Goal: Transaction & Acquisition: Purchase product/service

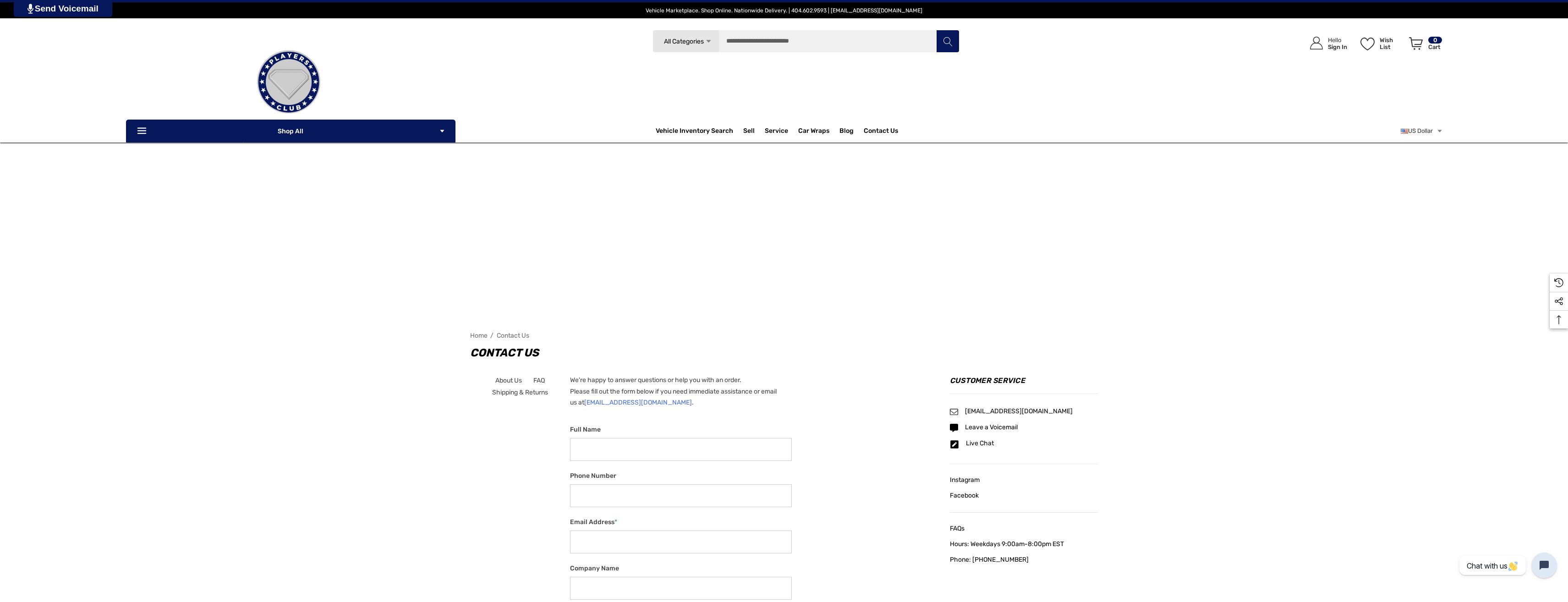
click at [294, 77] on img at bounding box center [289, 82] width 92 height 92
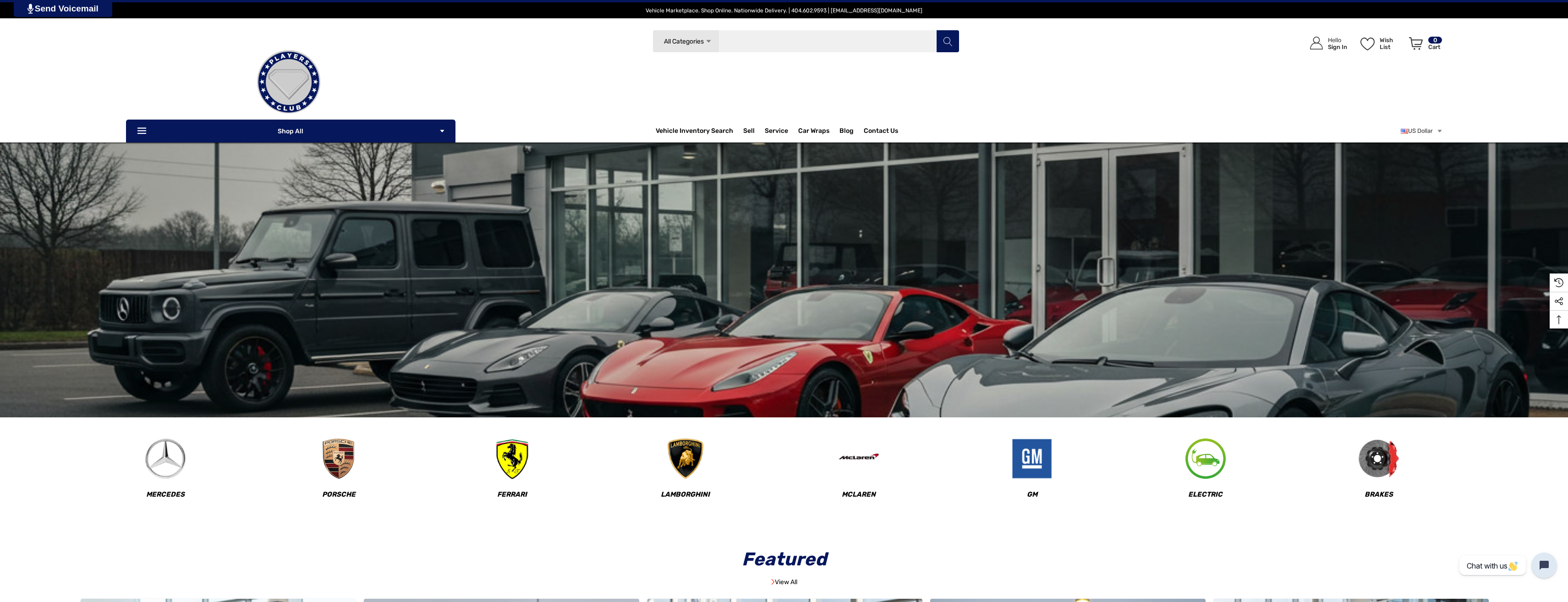
click at [872, 32] on input "Search" at bounding box center [805, 41] width 307 height 23
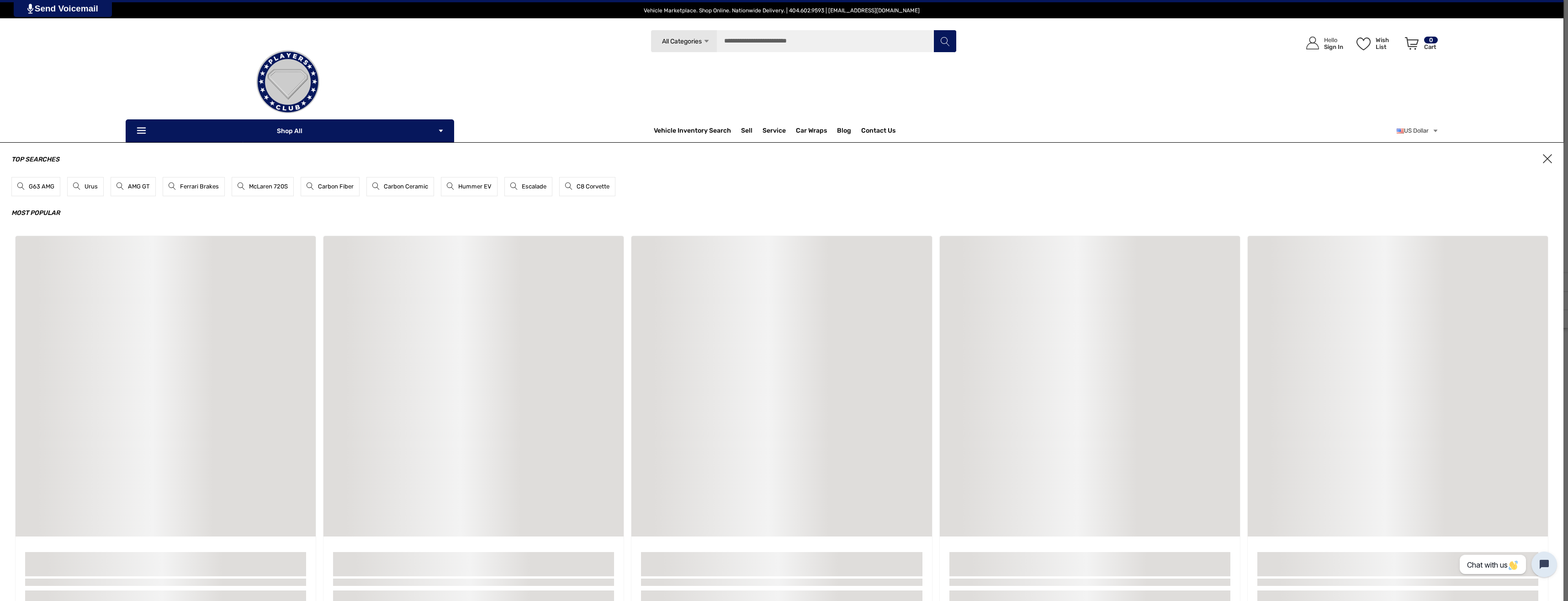
drag, startPoint x: 426, startPoint y: 77, endPoint x: 396, endPoint y: 70, distance: 30.8
click at [396, 70] on link at bounding box center [288, 82] width 324 height 92
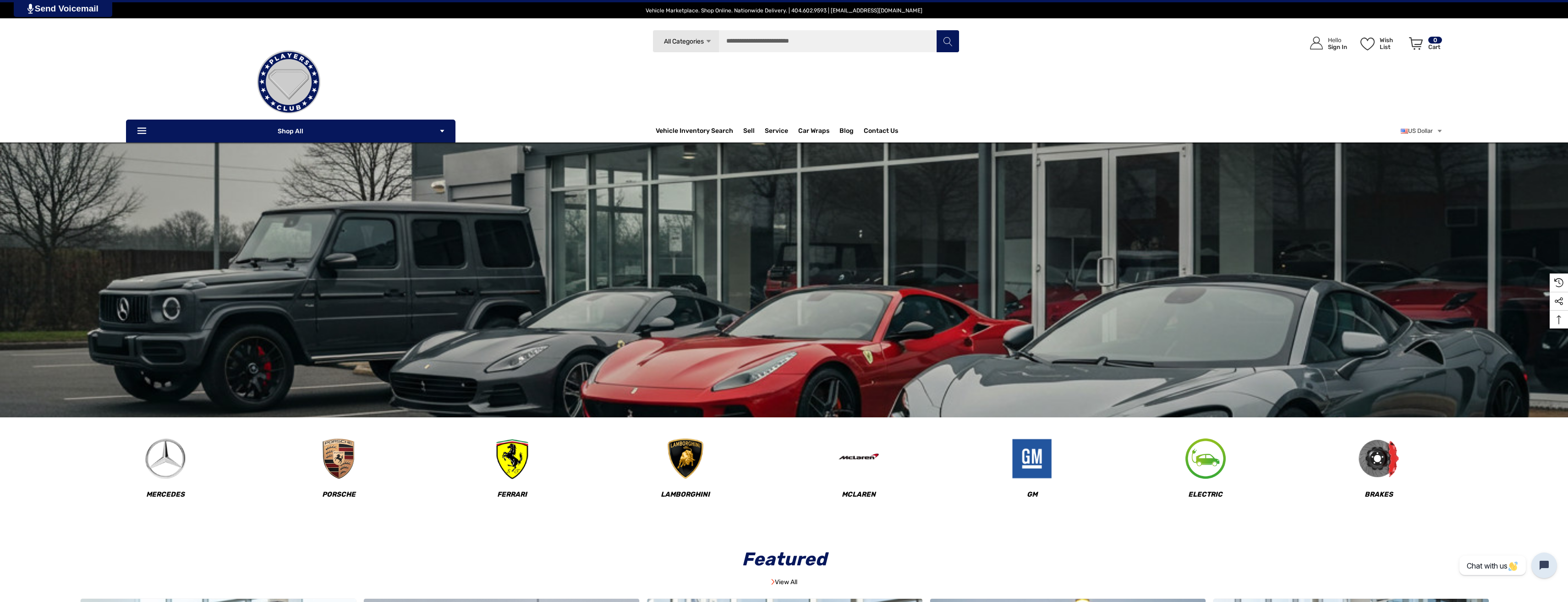
click at [430, 119] on link at bounding box center [288, 82] width 325 height 92
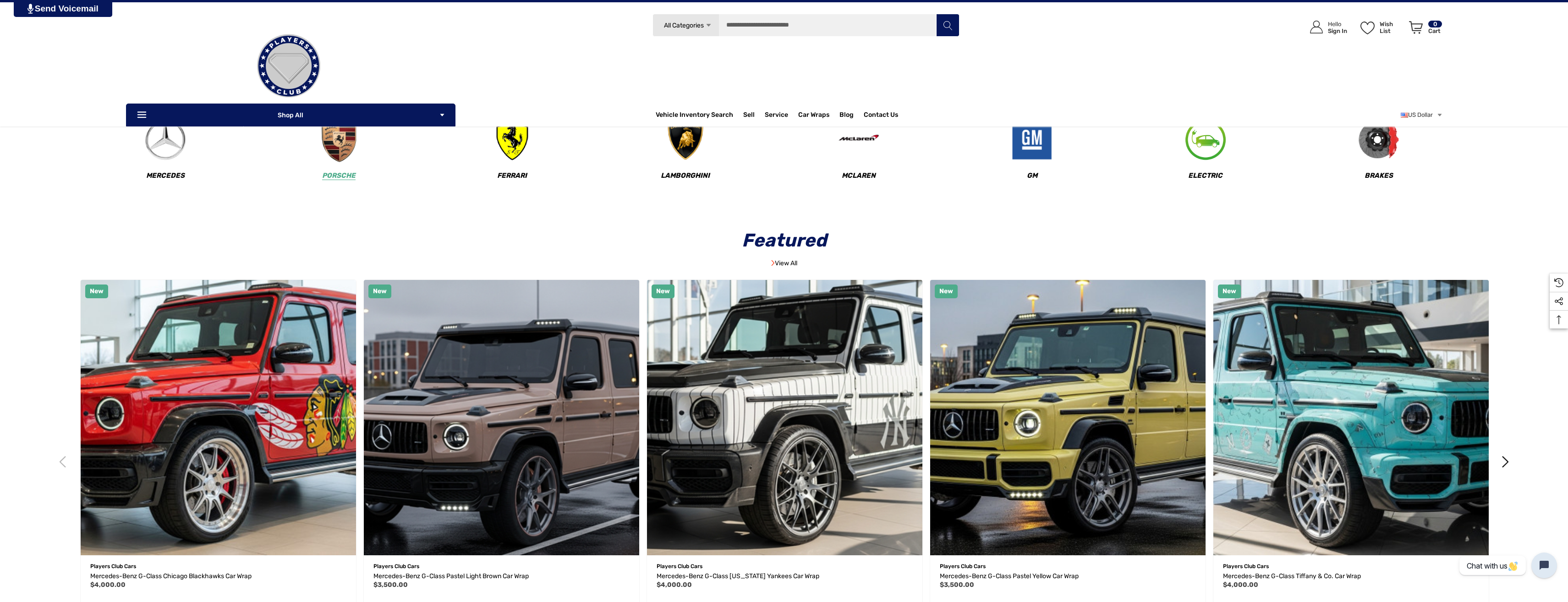
scroll to position [183, 0]
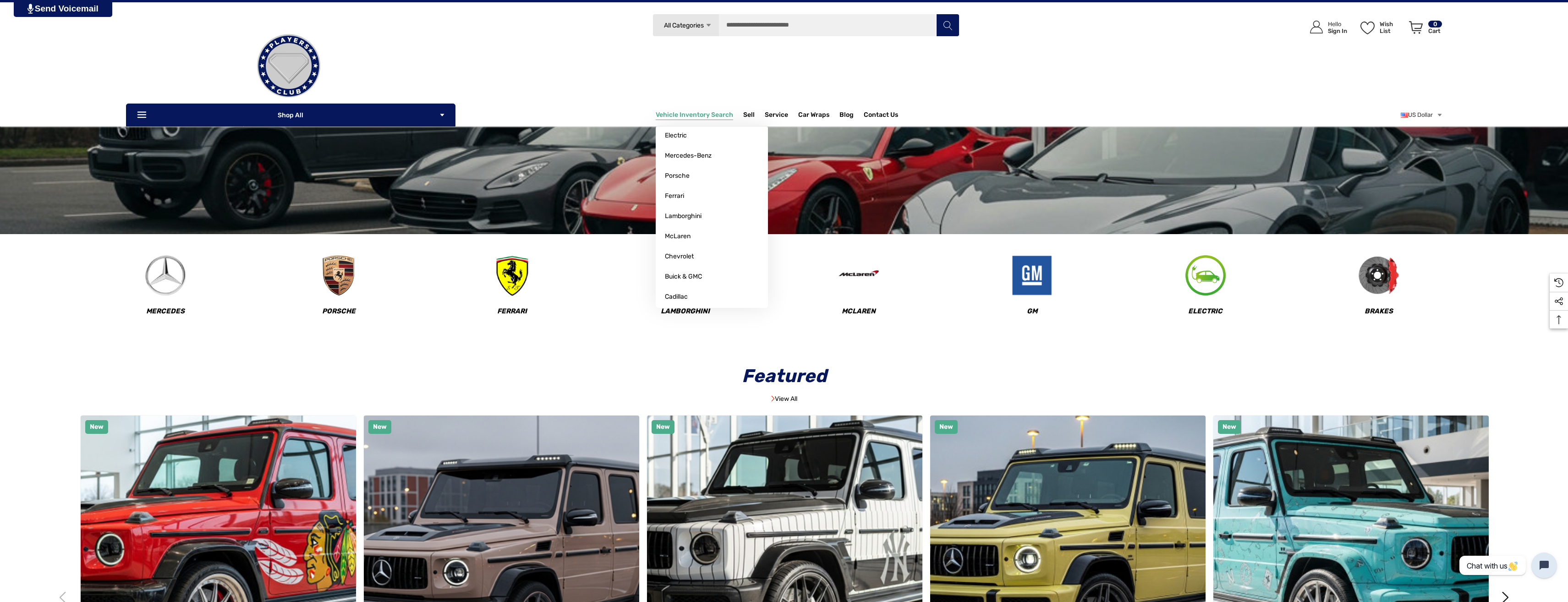
click at [704, 113] on span "Vehicle Inventory Search" at bounding box center [694, 116] width 78 height 10
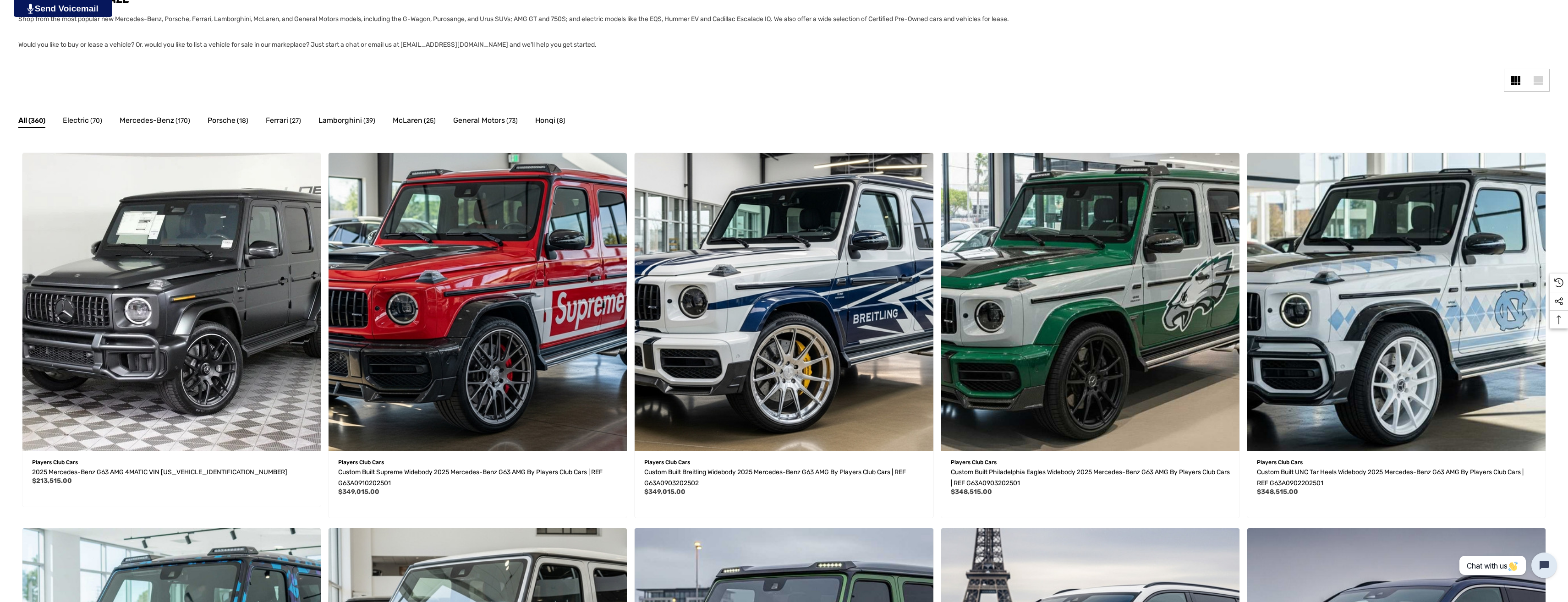
scroll to position [229, 0]
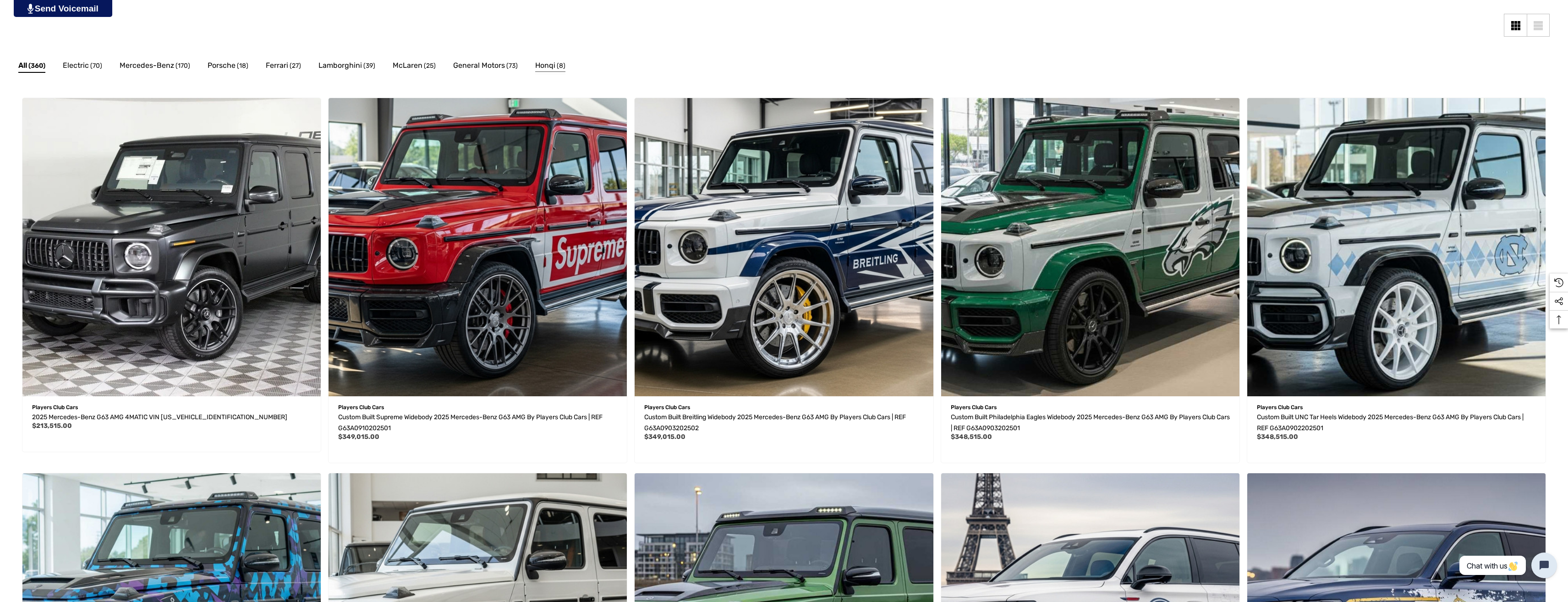
click at [548, 63] on span "Honqi" at bounding box center [545, 66] width 20 height 12
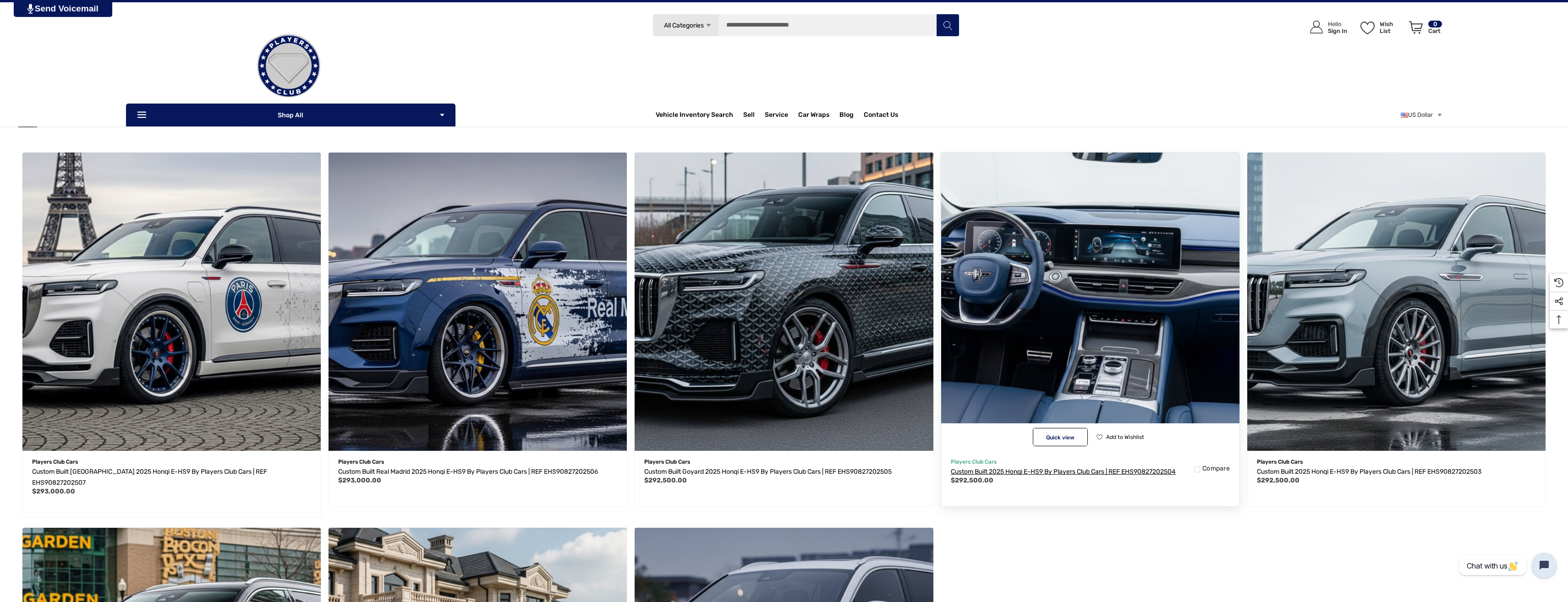
scroll to position [137, 0]
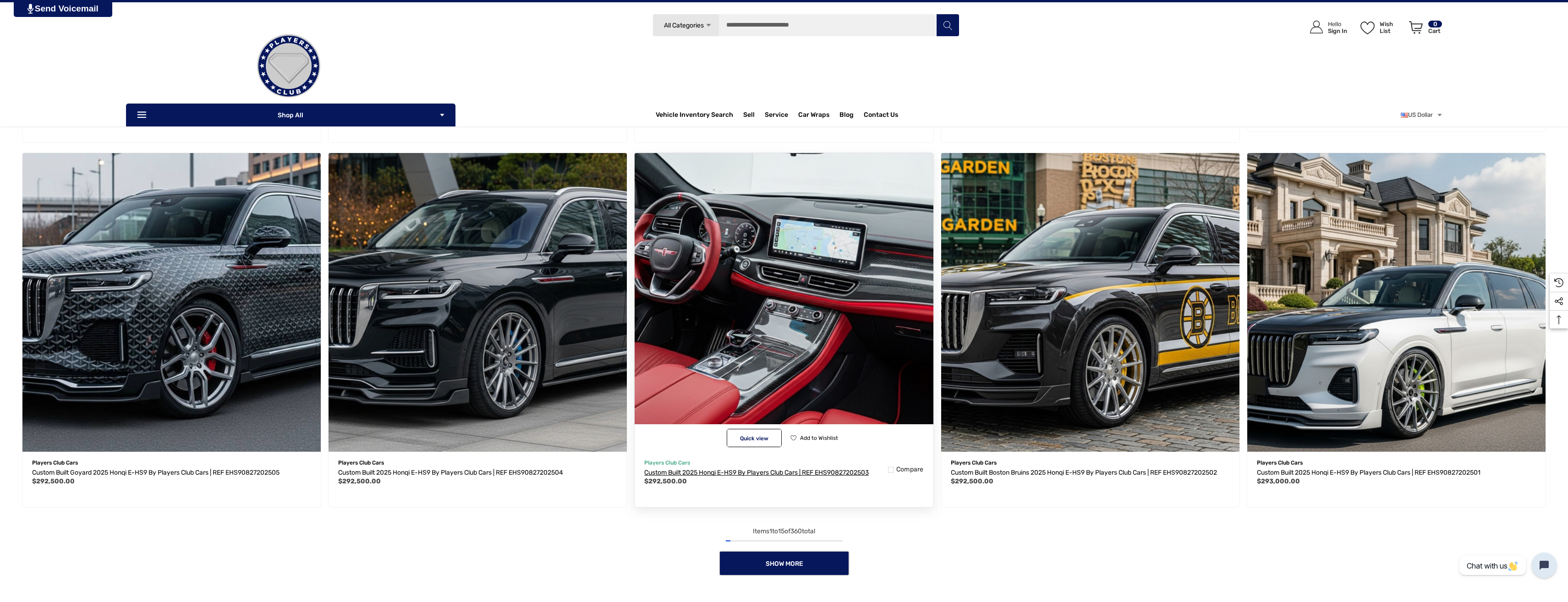
scroll to position [916, 0]
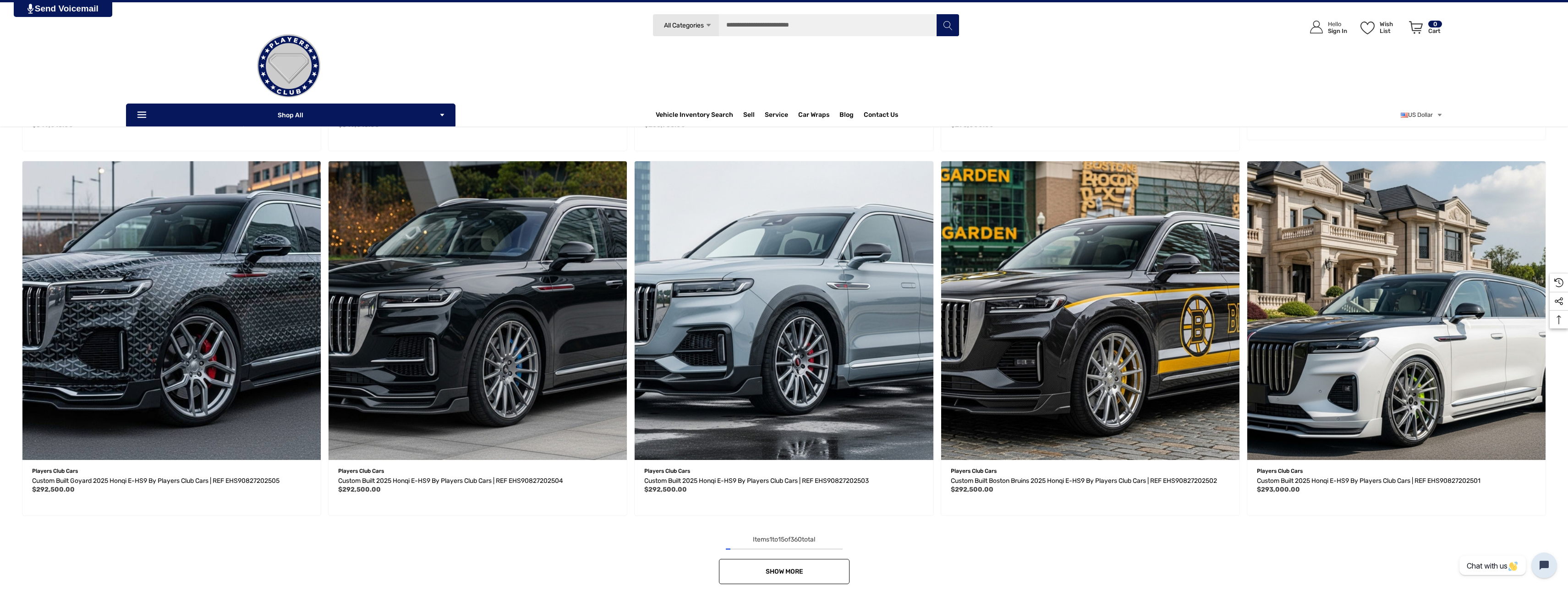
click at [787, 572] on span "Show More" at bounding box center [784, 571] width 37 height 8
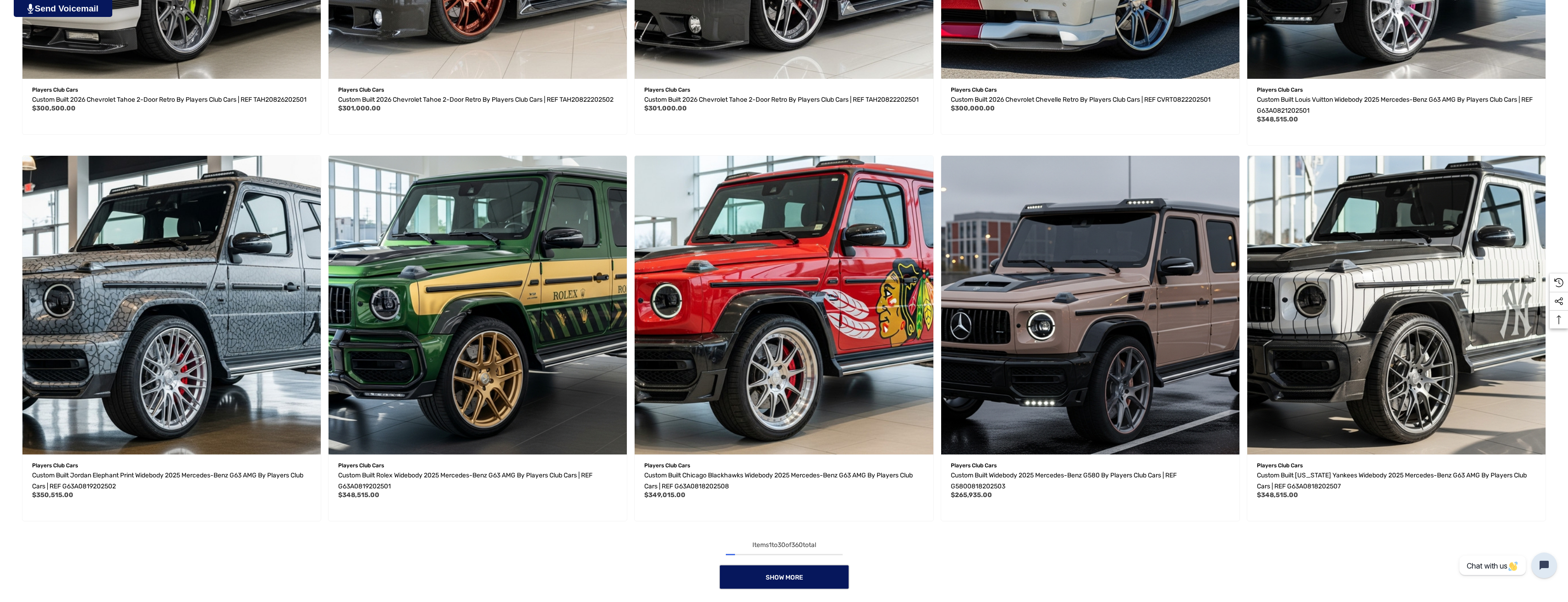
scroll to position [2198, 0]
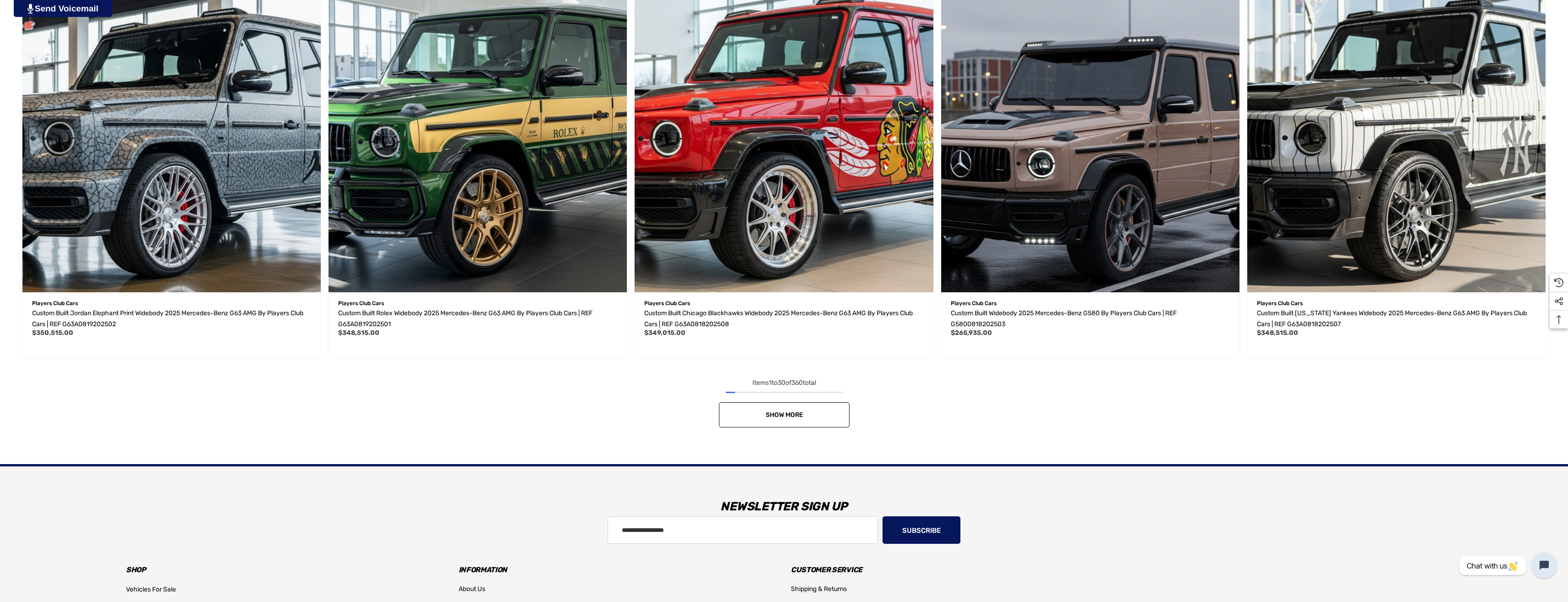
click at [800, 411] on span "Show More" at bounding box center [784, 415] width 37 height 8
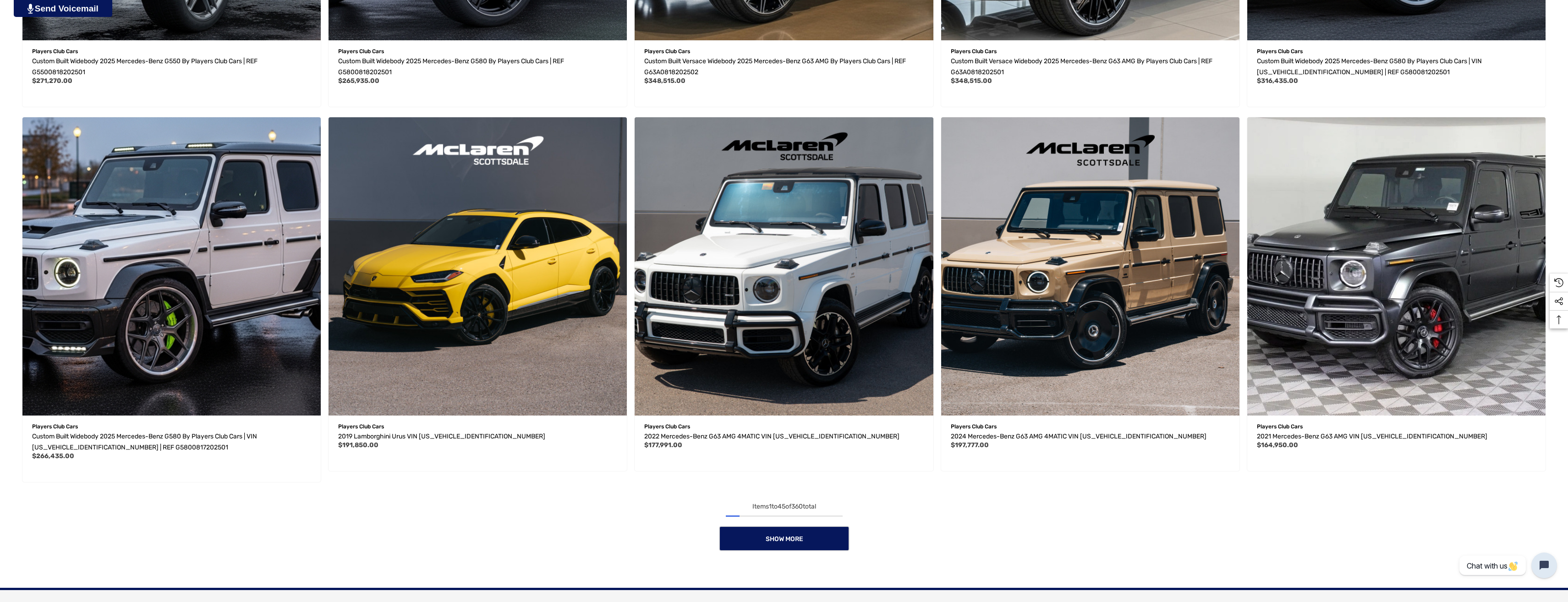
scroll to position [3206, 0]
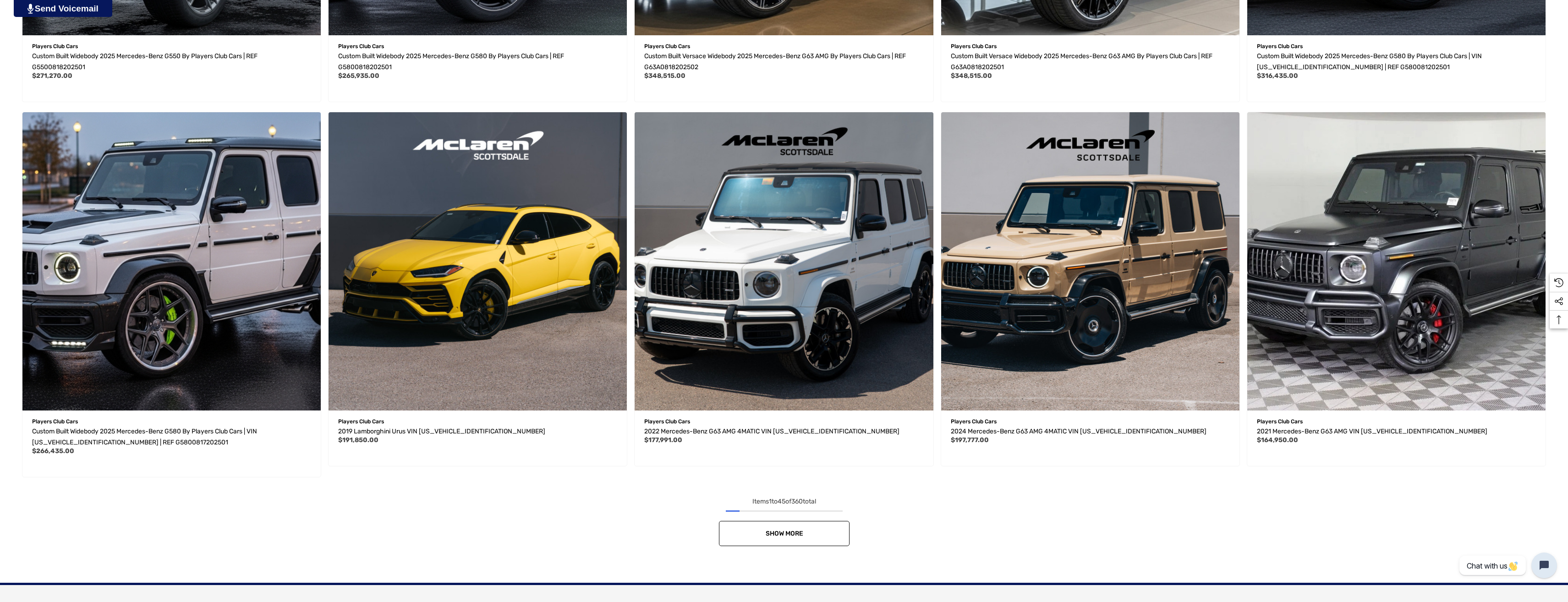
click at [781, 531] on span "Show More" at bounding box center [784, 533] width 37 height 8
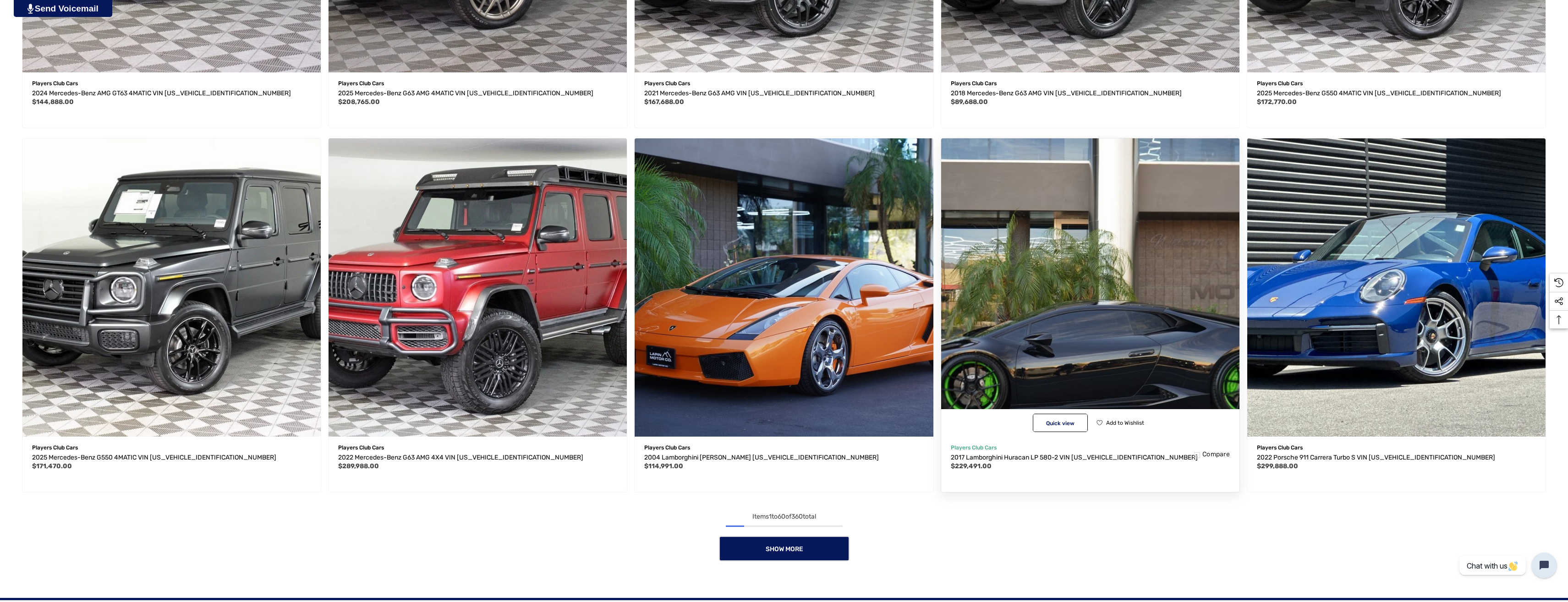
scroll to position [4305, 0]
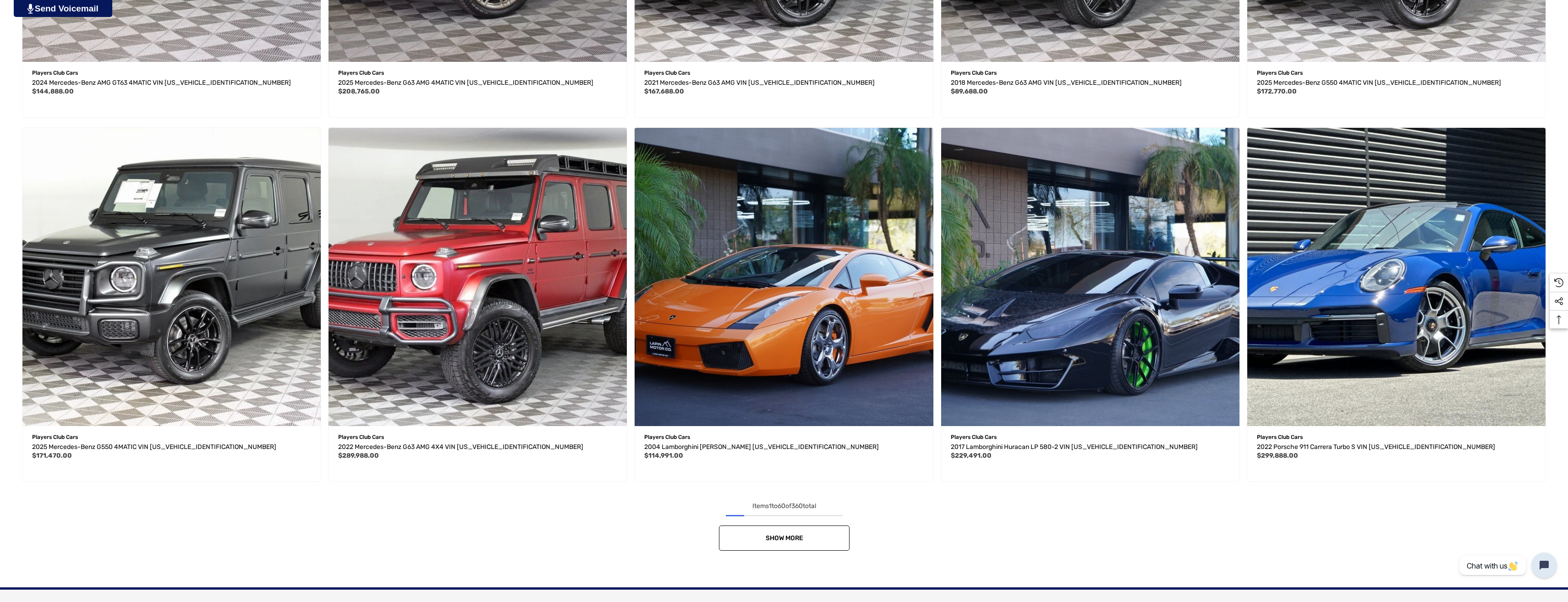
click at [793, 534] on span "Show More" at bounding box center [784, 538] width 37 height 8
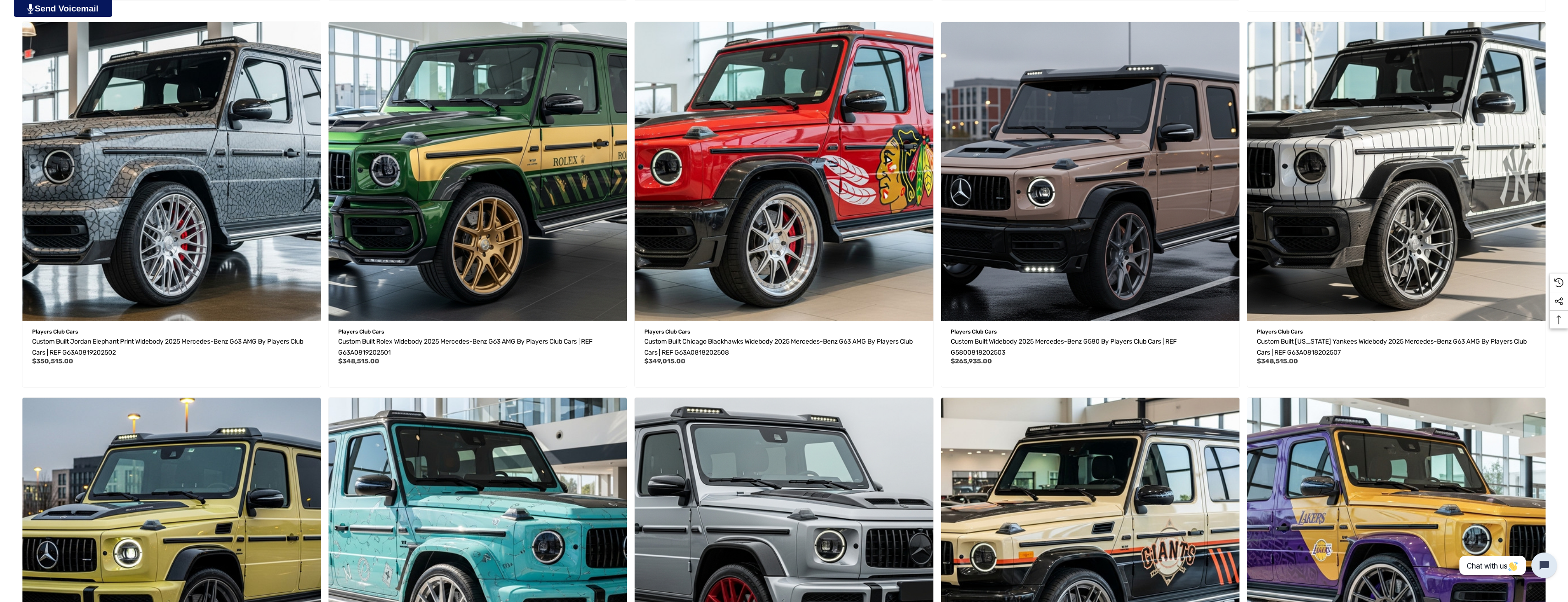
scroll to position [0, 0]
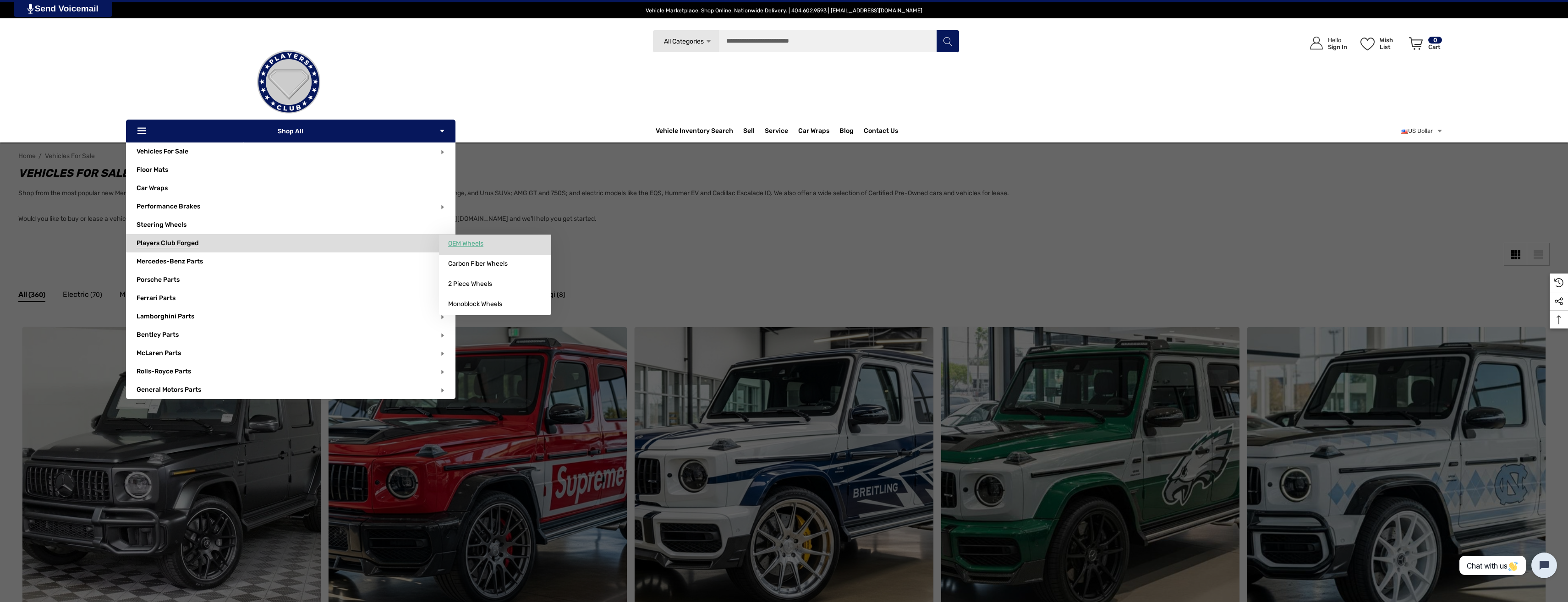
click at [468, 243] on span "OEM Wheels" at bounding box center [466, 244] width 35 height 9
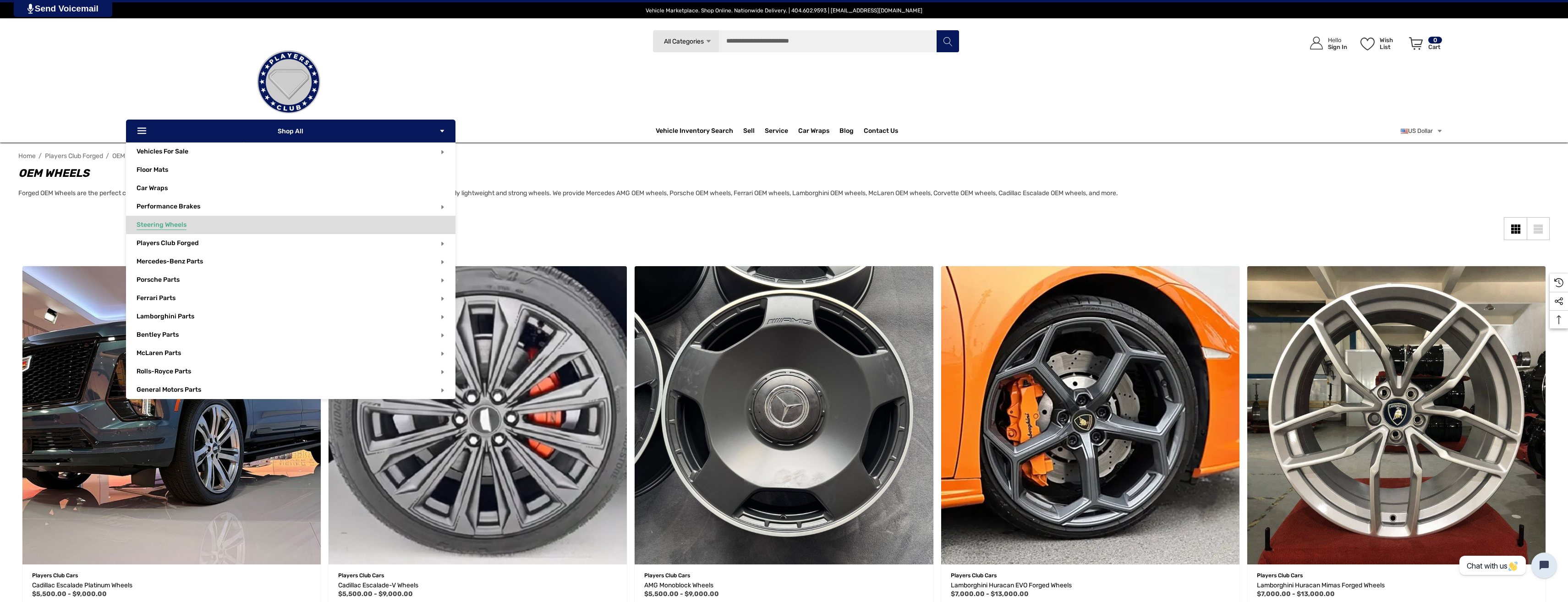
click at [178, 225] on span "Steering Wheels" at bounding box center [162, 225] width 50 height 10
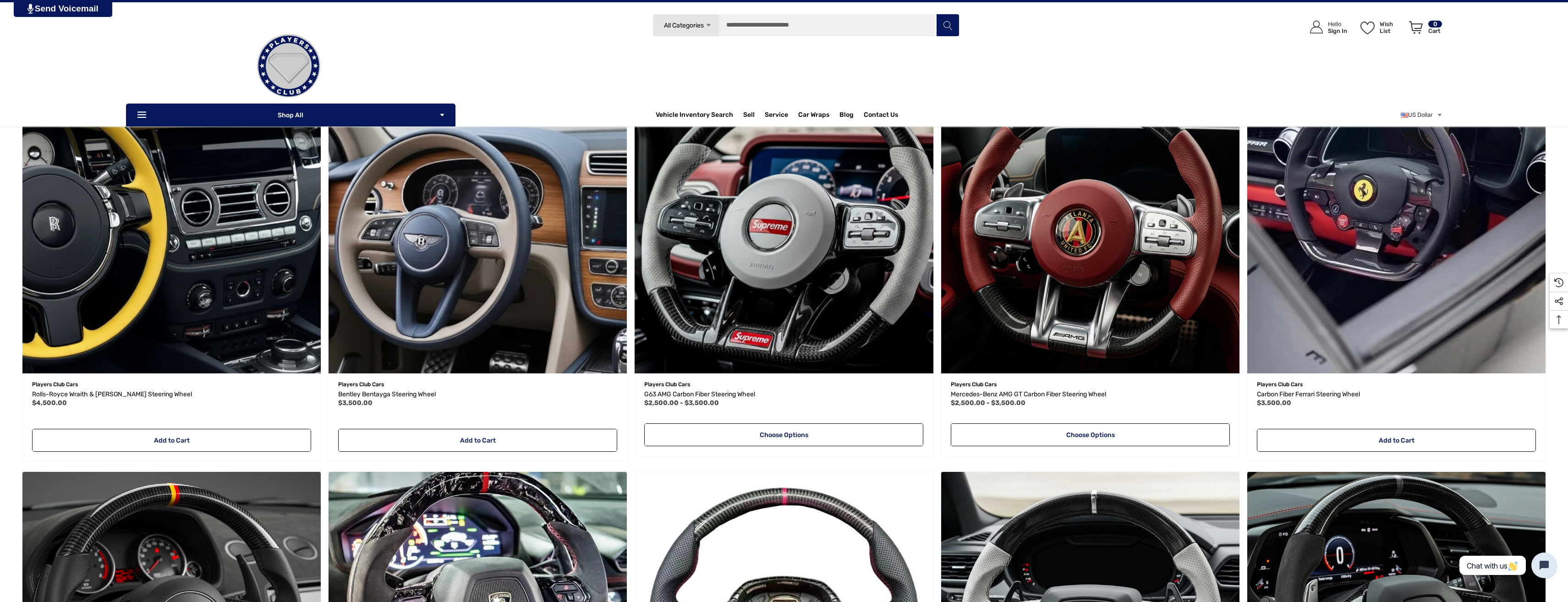
scroll to position [137, 0]
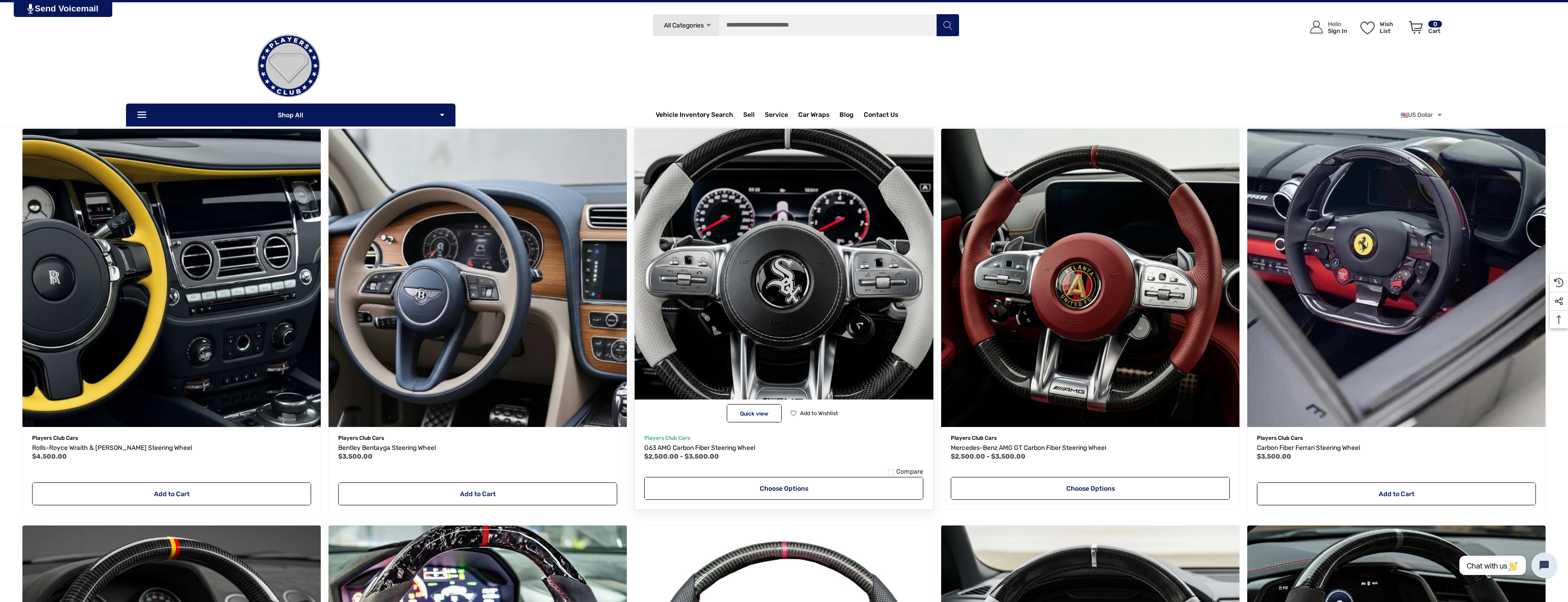
click at [784, 295] on img "G63 AMG Carbon Fiber Steering Wheel,Price range from $2,500.00 to $3,500.00\a" at bounding box center [784, 278] width 328 height 328
